Goal: Find contact information: Find contact information

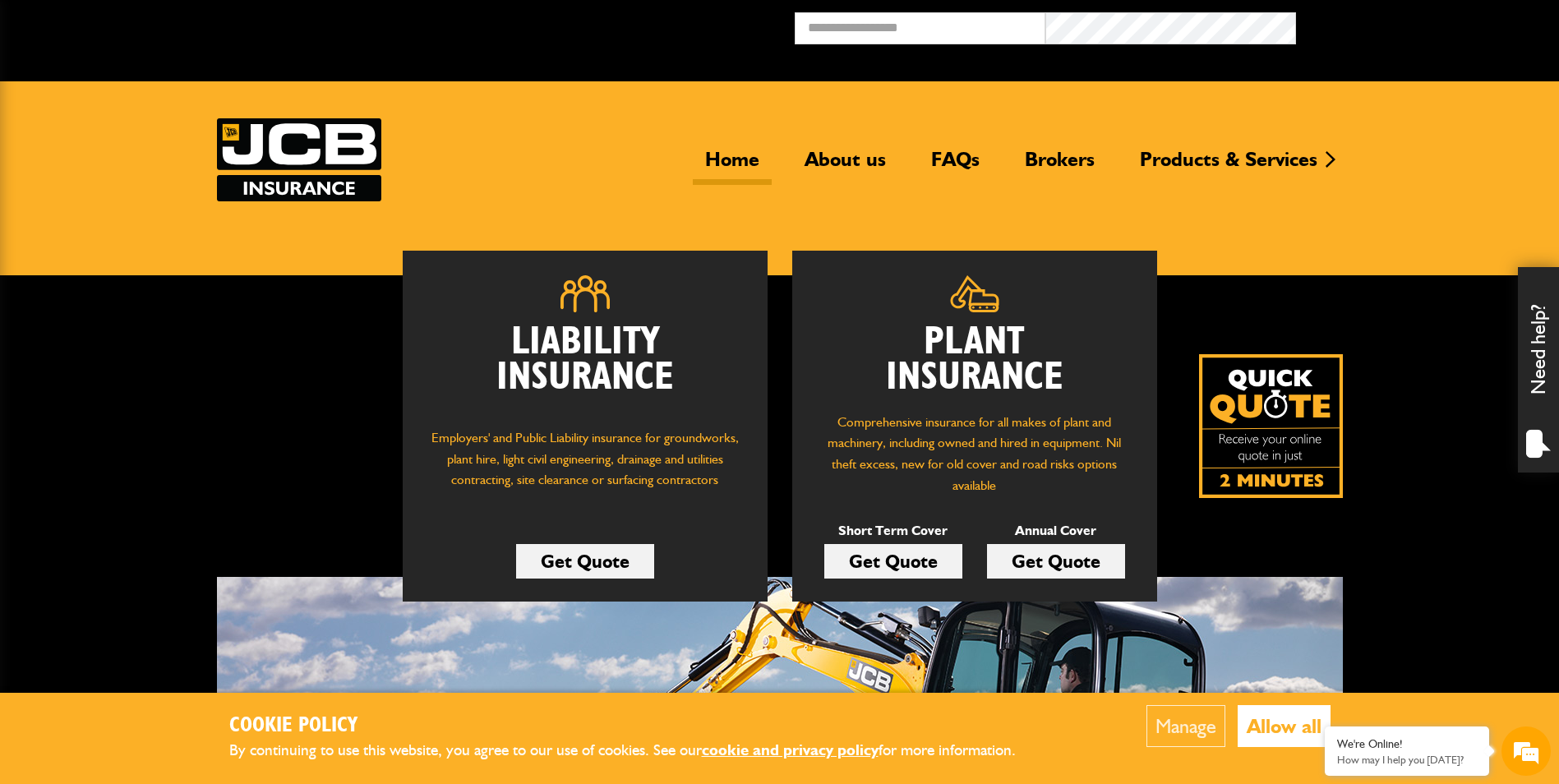
scroll to position [165, 0]
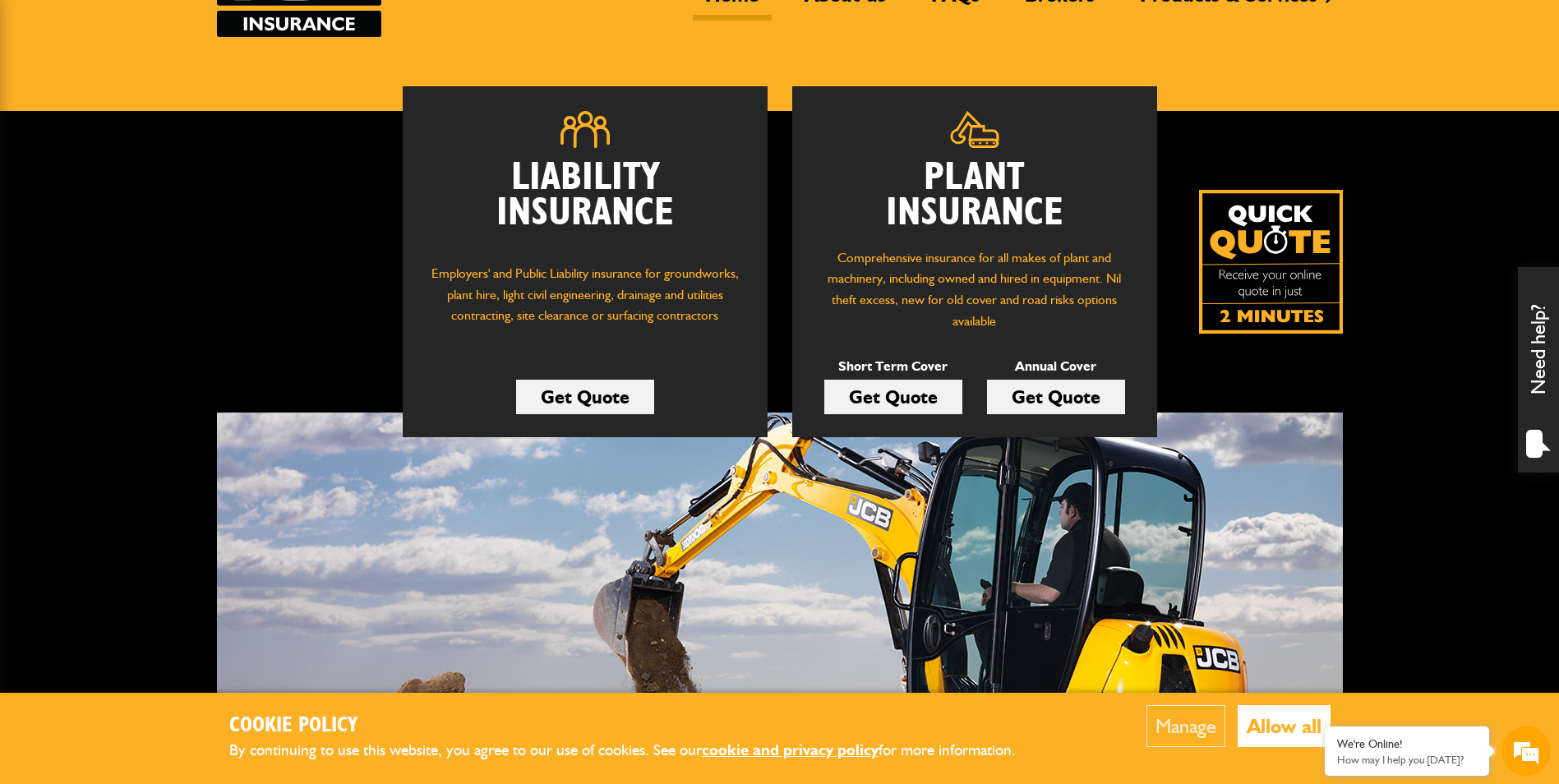
click at [1270, 721] on button "Allow all" at bounding box center [1283, 726] width 93 height 42
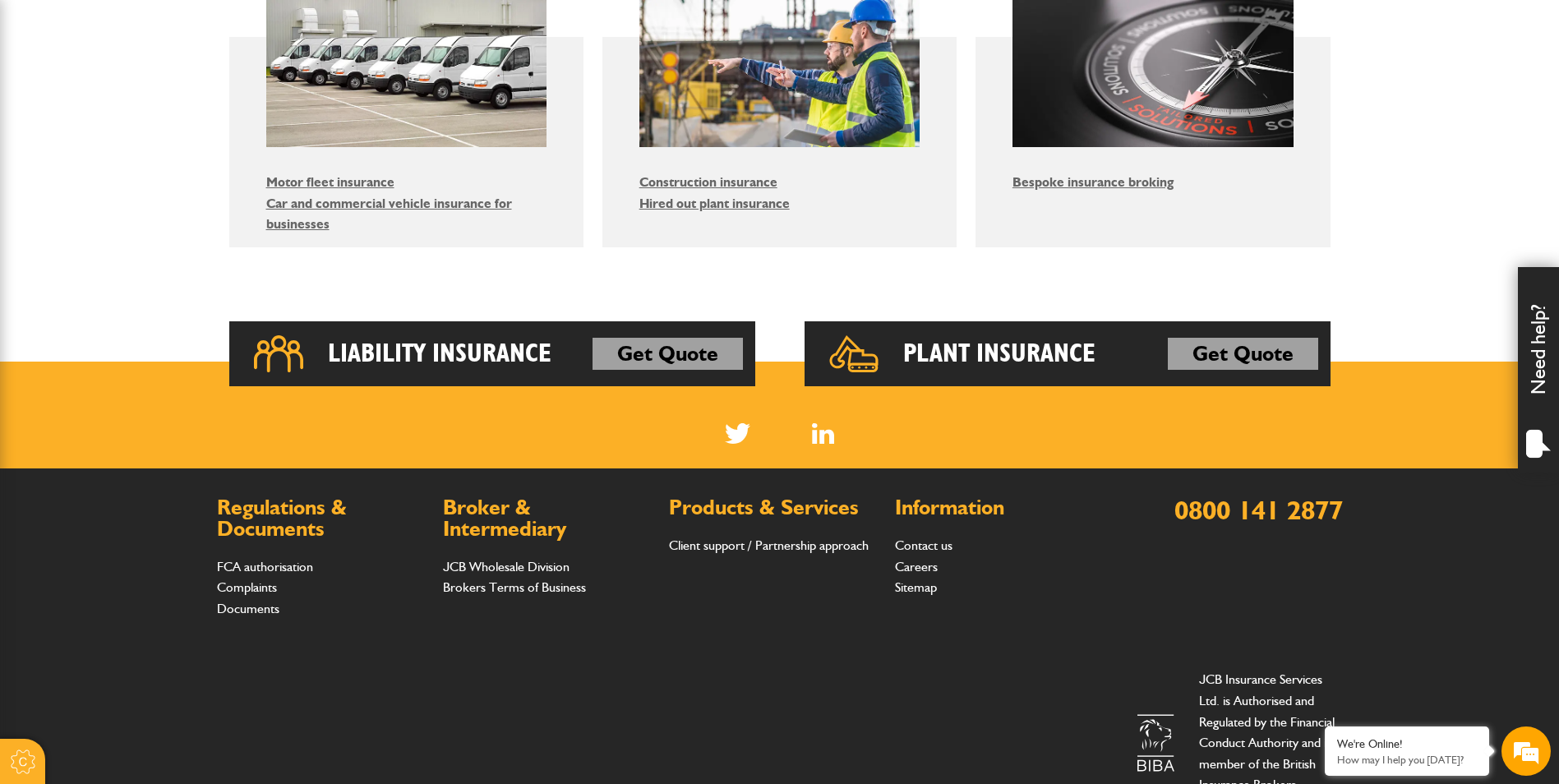
scroll to position [1151, 0]
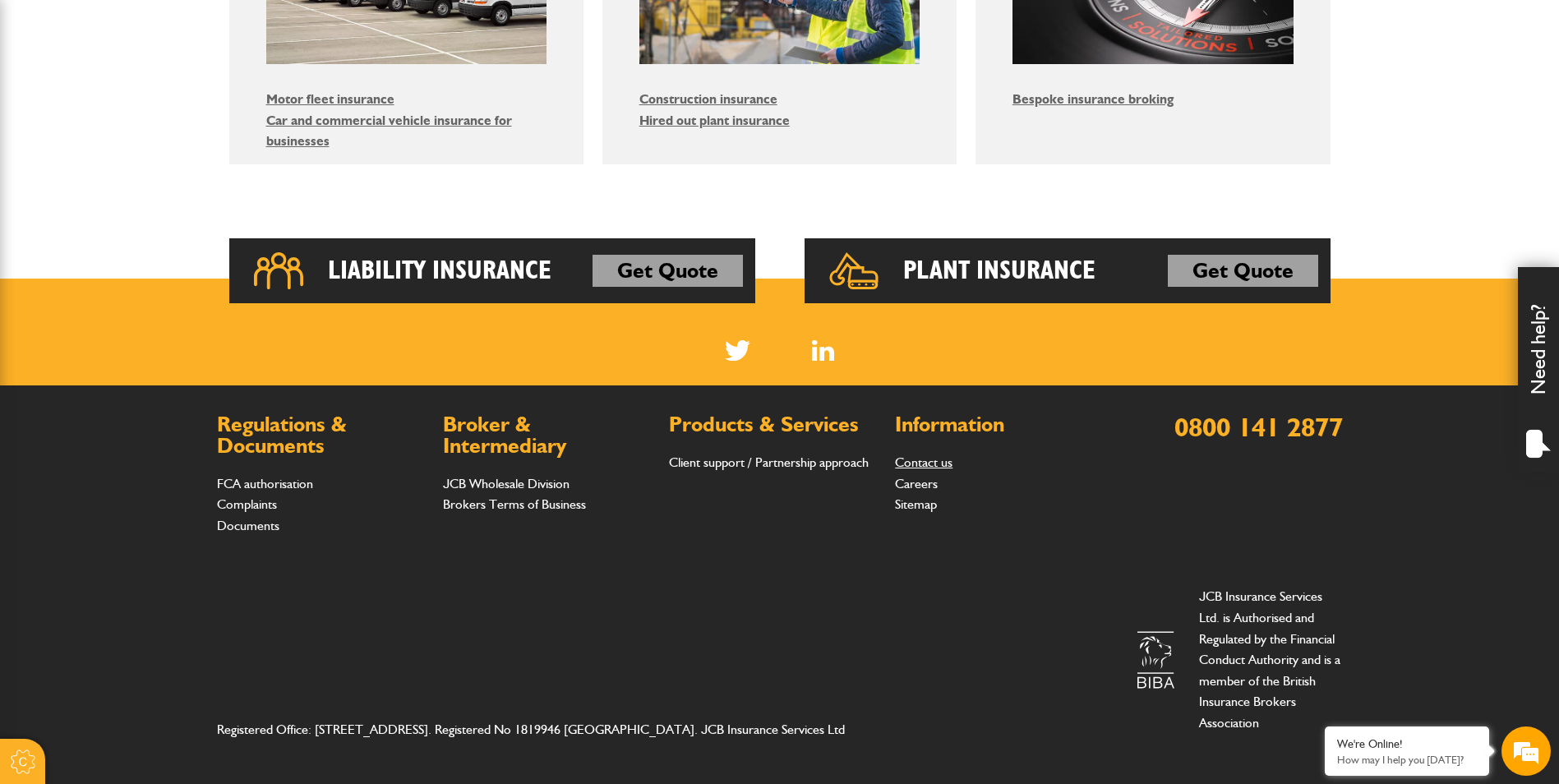
click at [943, 461] on link "Contact us" at bounding box center [923, 461] width 57 height 15
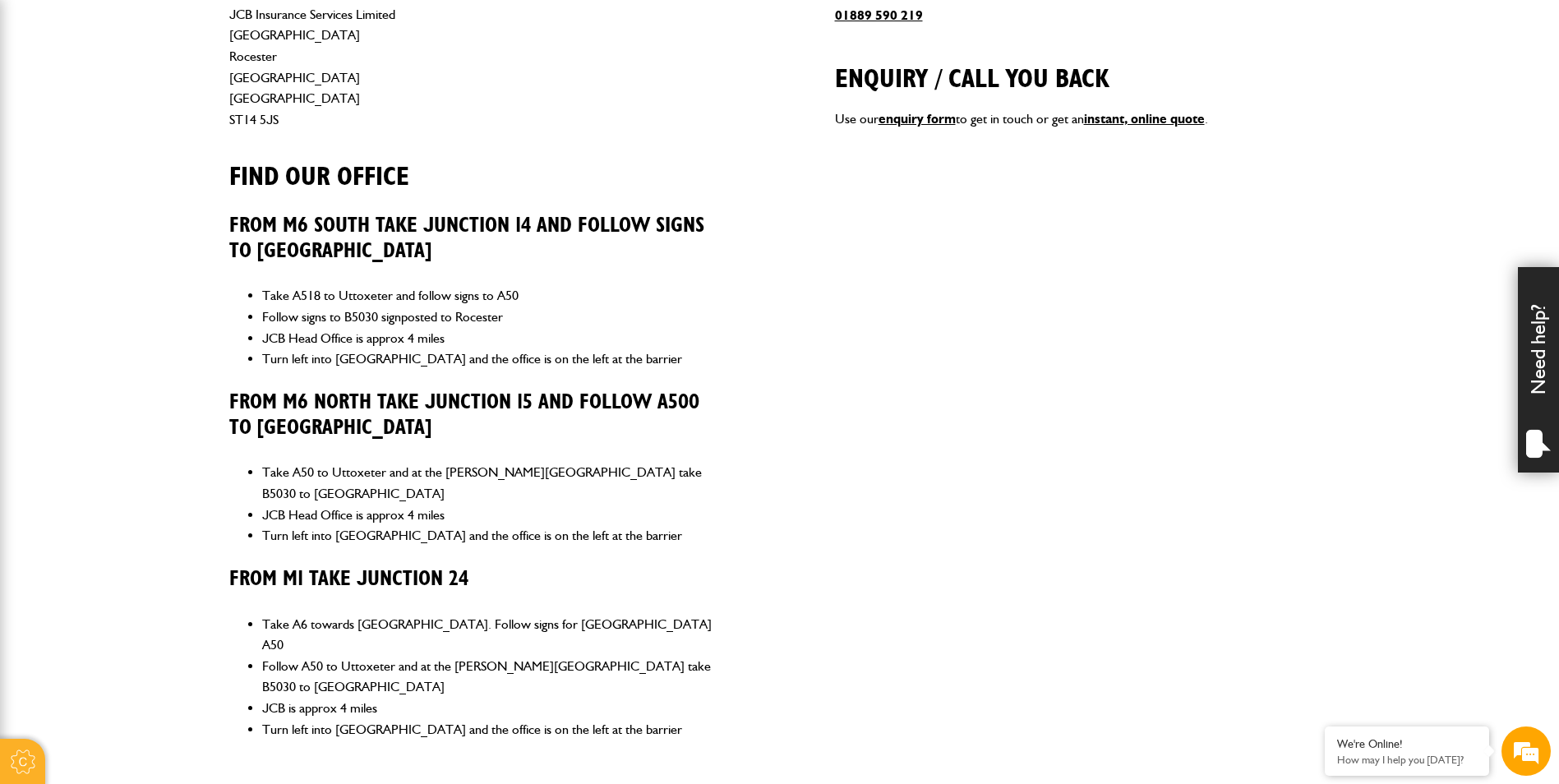
scroll to position [475, 0]
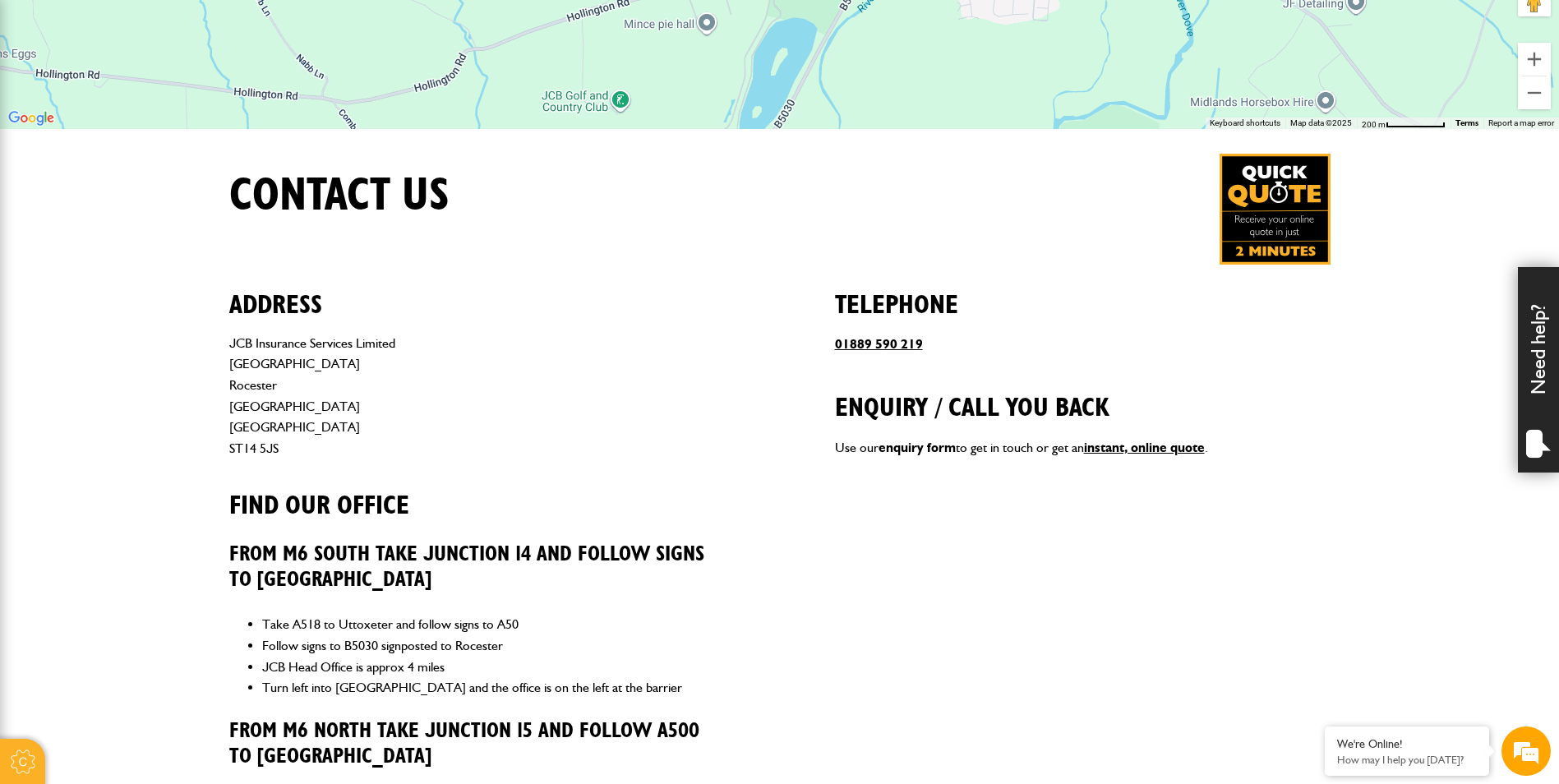
click at [925, 449] on link "enquiry form" at bounding box center [916, 447] width 78 height 15
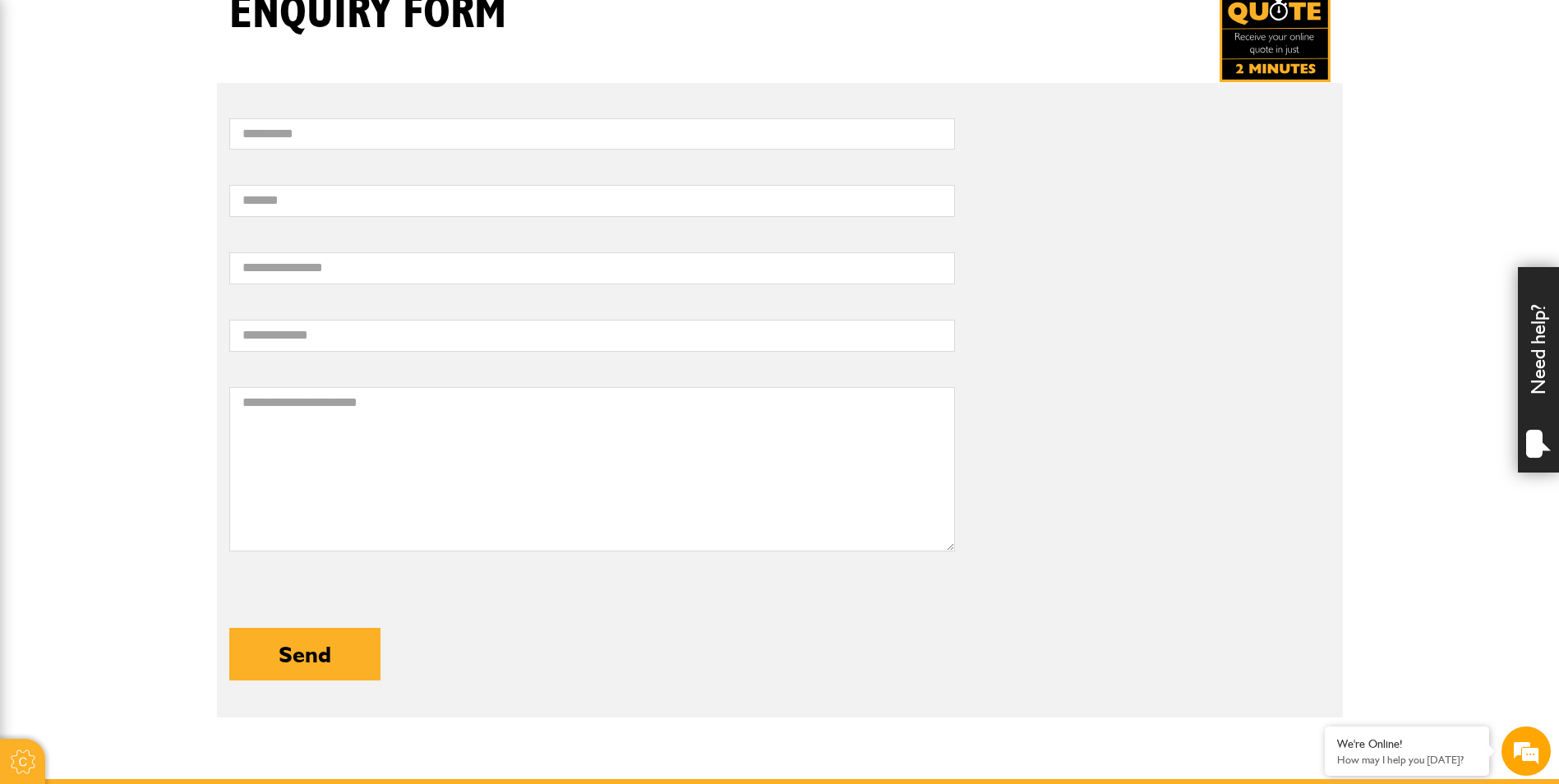
scroll to position [739, 0]
